Goal: Navigation & Orientation: Find specific page/section

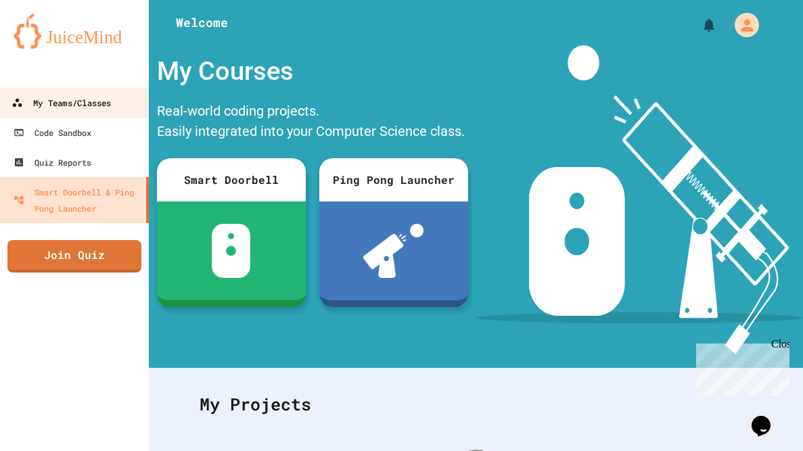
click at [94, 105] on div "My Teams/Classes" at bounding box center [60, 103] width 99 height 17
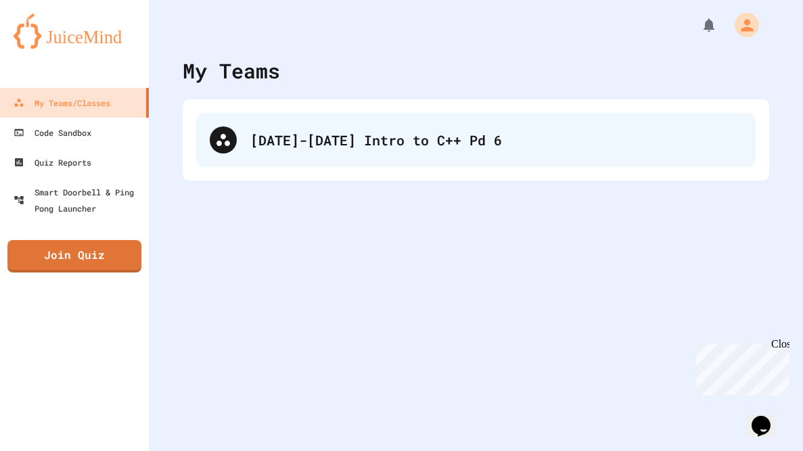
click at [237, 126] on div "[DATE]-[DATE] Intro to C++ Pd 6" at bounding box center [475, 140] width 559 height 54
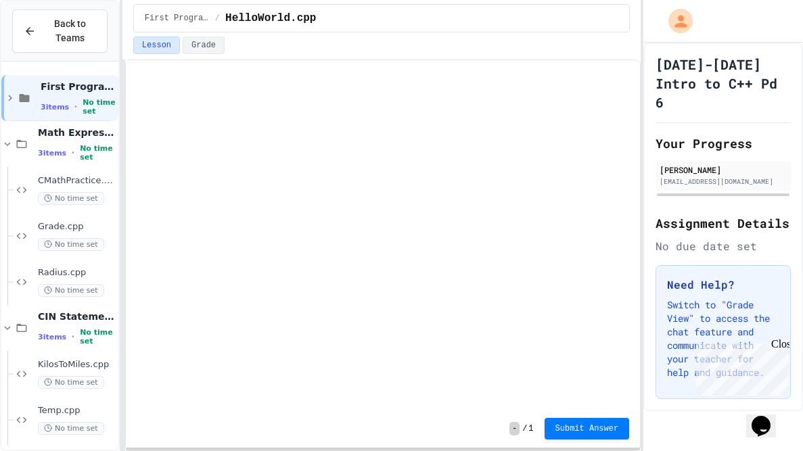
scroll to position [189, 0]
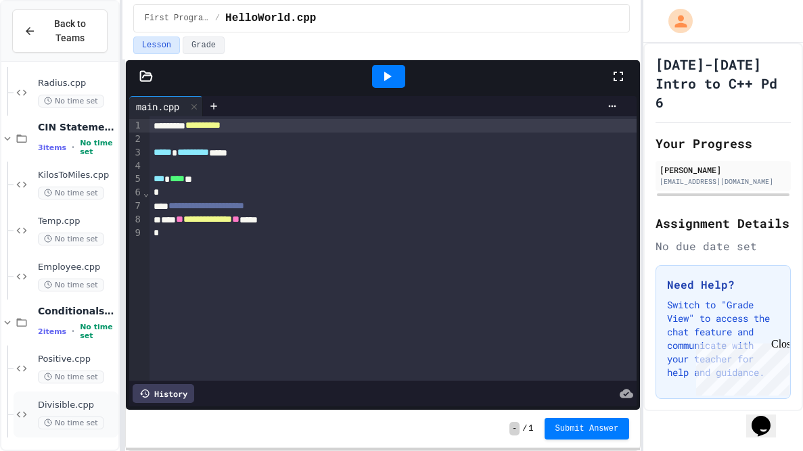
click at [65, 400] on span "Divisible.cpp" at bounding box center [77, 405] width 78 height 11
